Goal: Find specific page/section: Find specific page/section

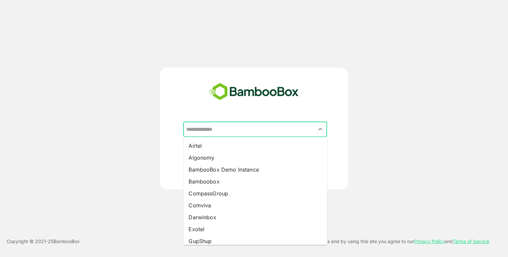
click at [240, 135] on input "text" at bounding box center [254, 129] width 141 height 13
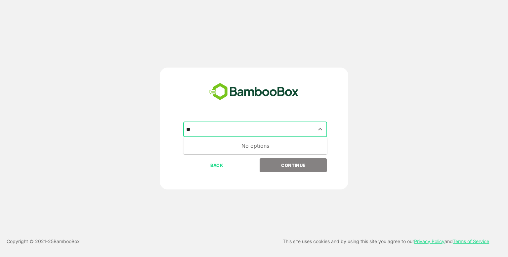
type input "*"
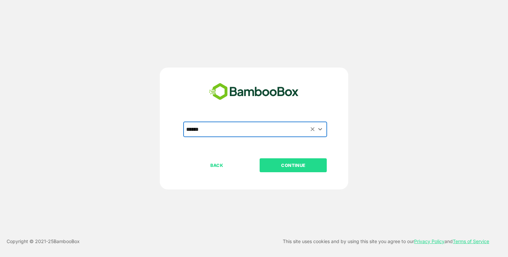
type input "******"
click at [287, 171] on button "CONTINUE" at bounding box center [293, 165] width 67 height 14
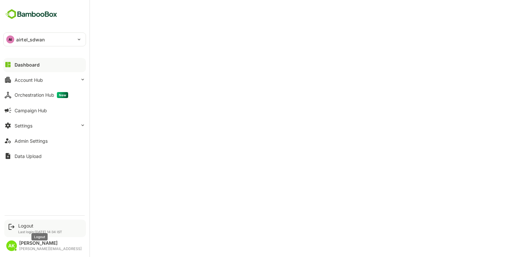
click at [28, 225] on div "Logout" at bounding box center [40, 226] width 44 height 6
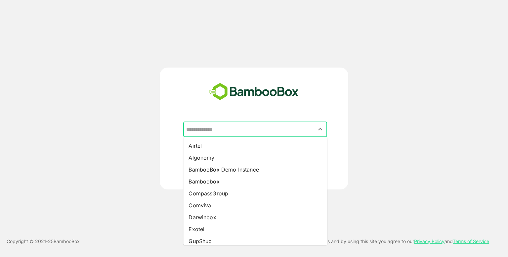
click at [255, 129] on input "text" at bounding box center [254, 129] width 141 height 13
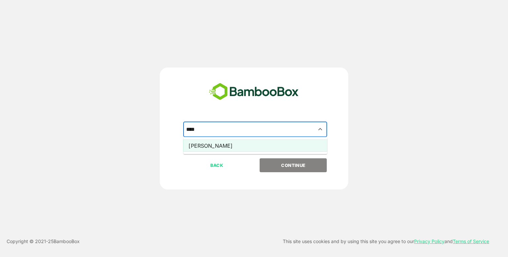
click at [221, 145] on li "Pando" at bounding box center [255, 146] width 144 height 12
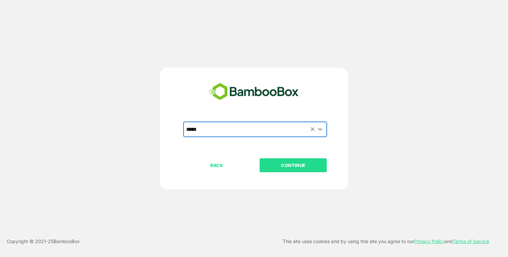
type input "*****"
click at [292, 162] on p "CONTINUE" at bounding box center [293, 164] width 66 height 7
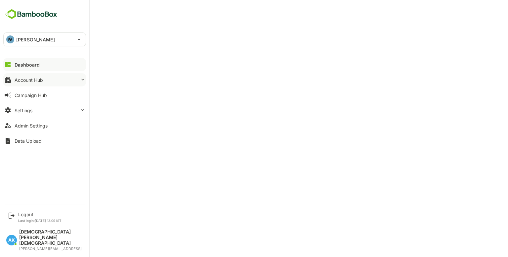
click at [45, 76] on button "Account Hub" at bounding box center [44, 79] width 83 height 13
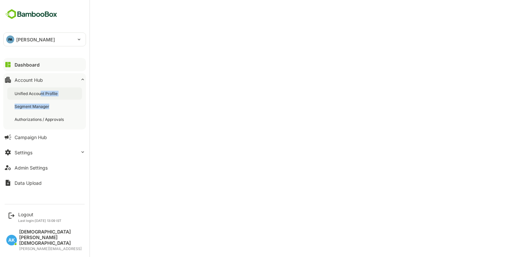
drag, startPoint x: 57, startPoint y: 101, endPoint x: 40, endPoint y: 92, distance: 19.7
click at [40, 92] on div "Unified Account Profile Segment Manager Authorizations / Approvals" at bounding box center [44, 106] width 83 height 46
click at [40, 92] on div "Unified Account Profile" at bounding box center [37, 94] width 44 height 6
click at [33, 217] on div "Logout" at bounding box center [39, 214] width 43 height 6
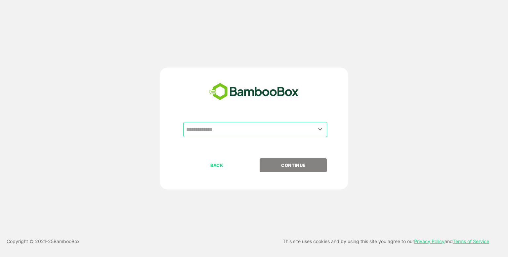
click at [254, 125] on input "text" at bounding box center [254, 129] width 141 height 13
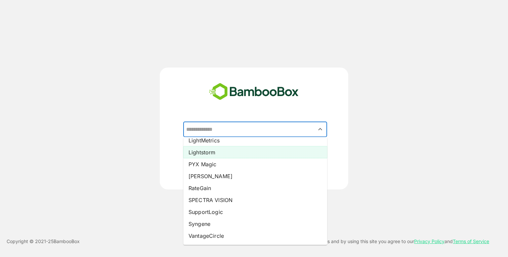
scroll to position [135, 0]
